Goal: Find specific page/section

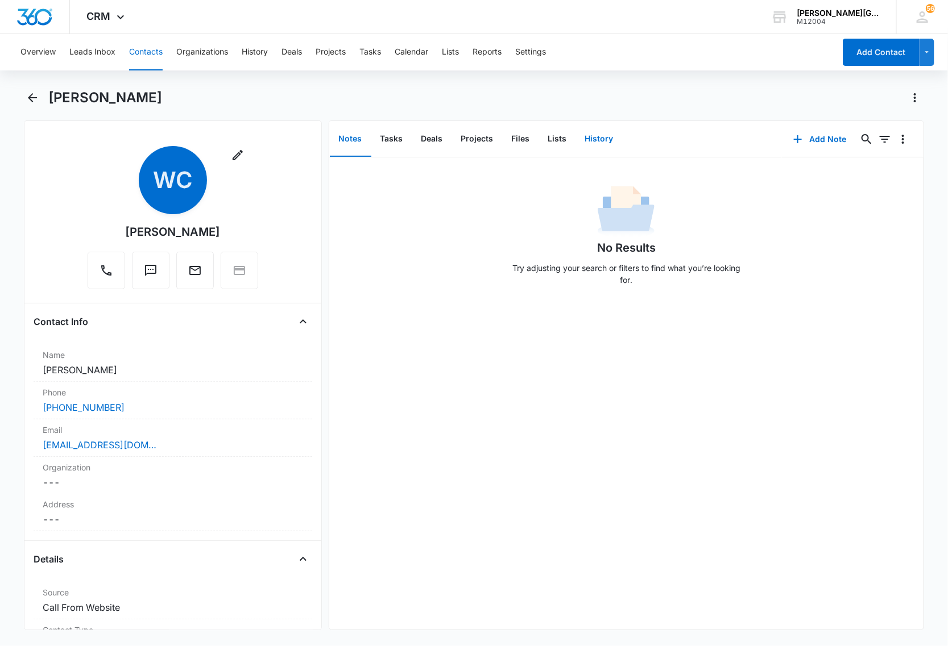
click at [590, 136] on button "History" at bounding box center [599, 139] width 47 height 35
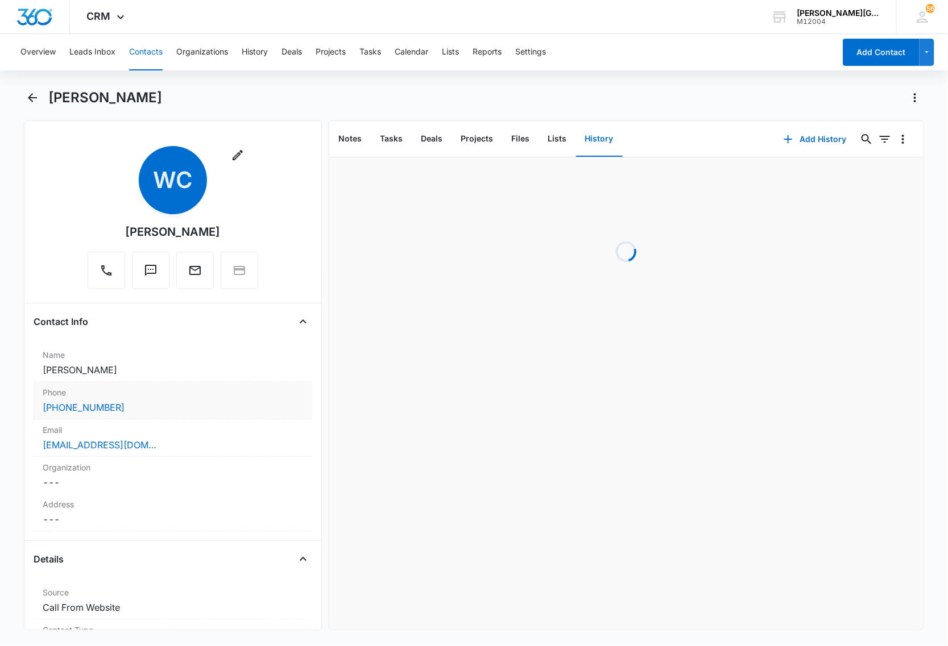
click at [141, 398] on label "Phone" at bounding box center [173, 393] width 260 height 12
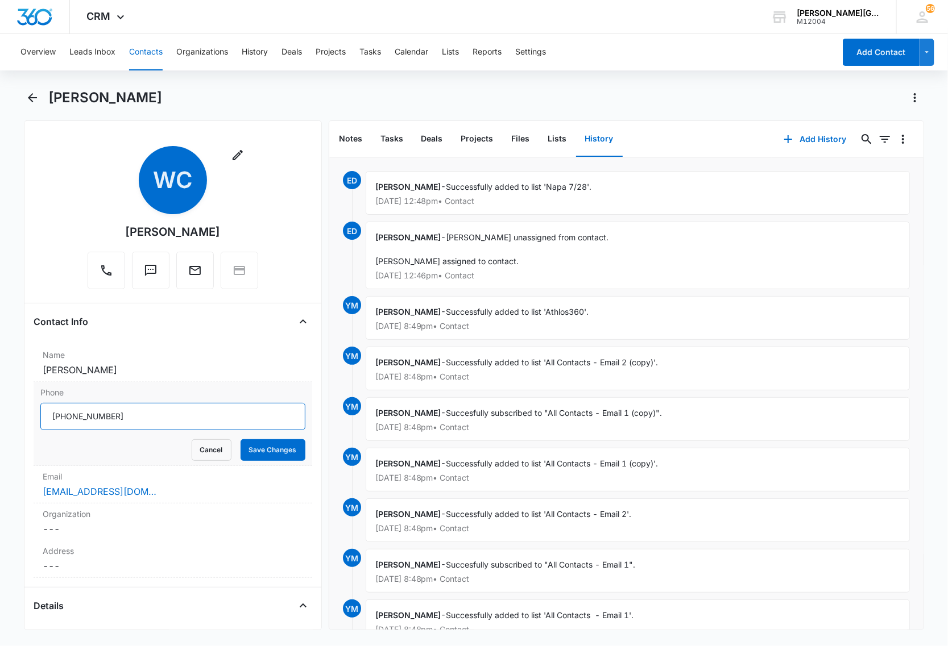
click at [140, 417] on input "Phone" at bounding box center [172, 416] width 265 height 27
